Goal: Find specific page/section: Find specific page/section

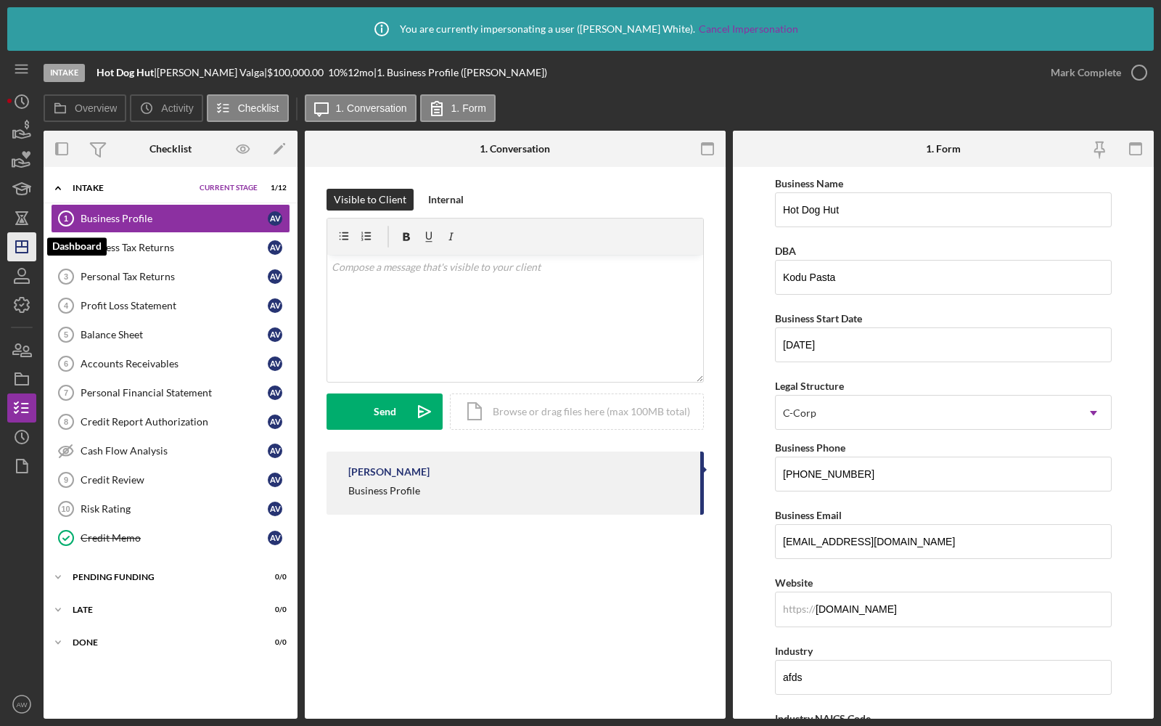
click at [17, 239] on icon "Icon/Dashboard" at bounding box center [22, 247] width 36 height 36
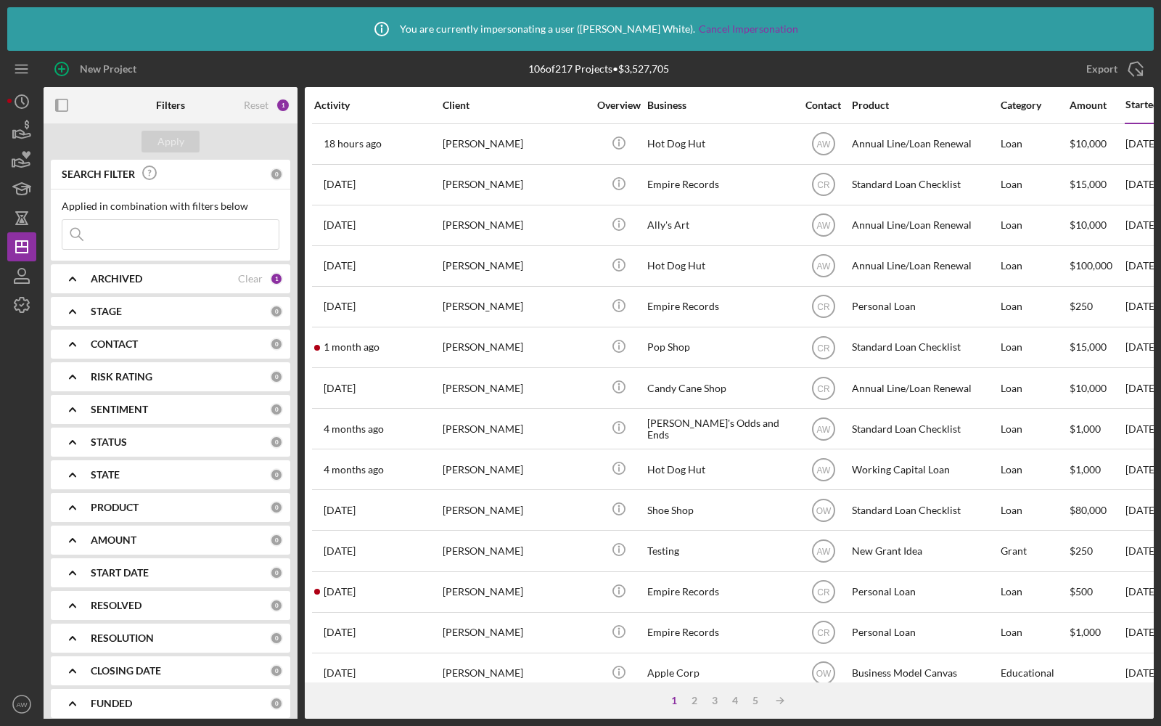
click at [112, 234] on input at bounding box center [170, 234] width 216 height 29
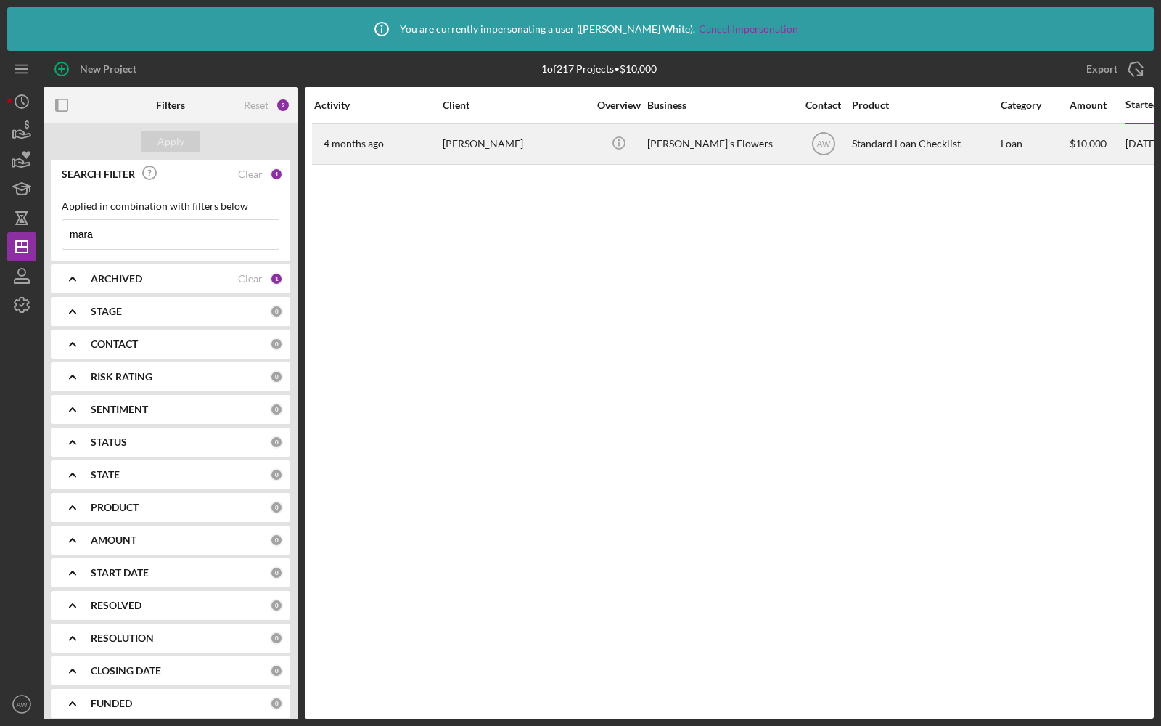
type input "mara"
click at [450, 147] on div "[PERSON_NAME]" at bounding box center [515, 144] width 145 height 38
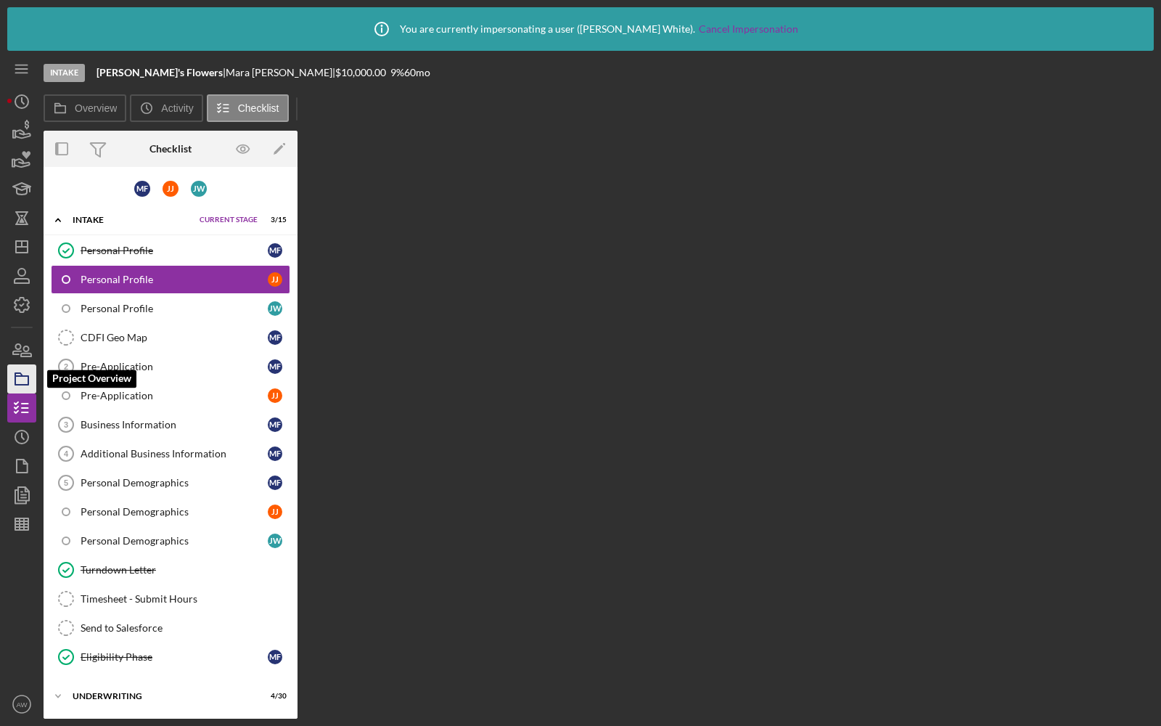
click at [15, 382] on rect "button" at bounding box center [21, 380] width 13 height 9
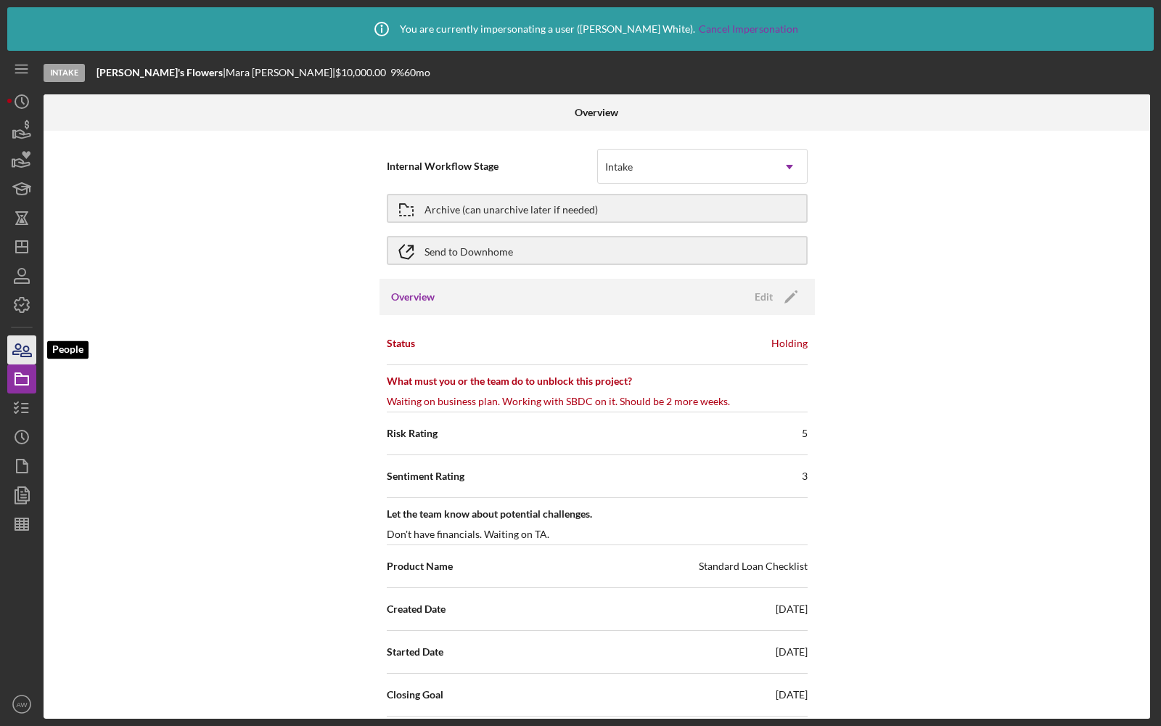
click at [17, 351] on icon "button" at bounding box center [17, 349] width 8 height 10
